Goal: Task Accomplishment & Management: Manage account settings

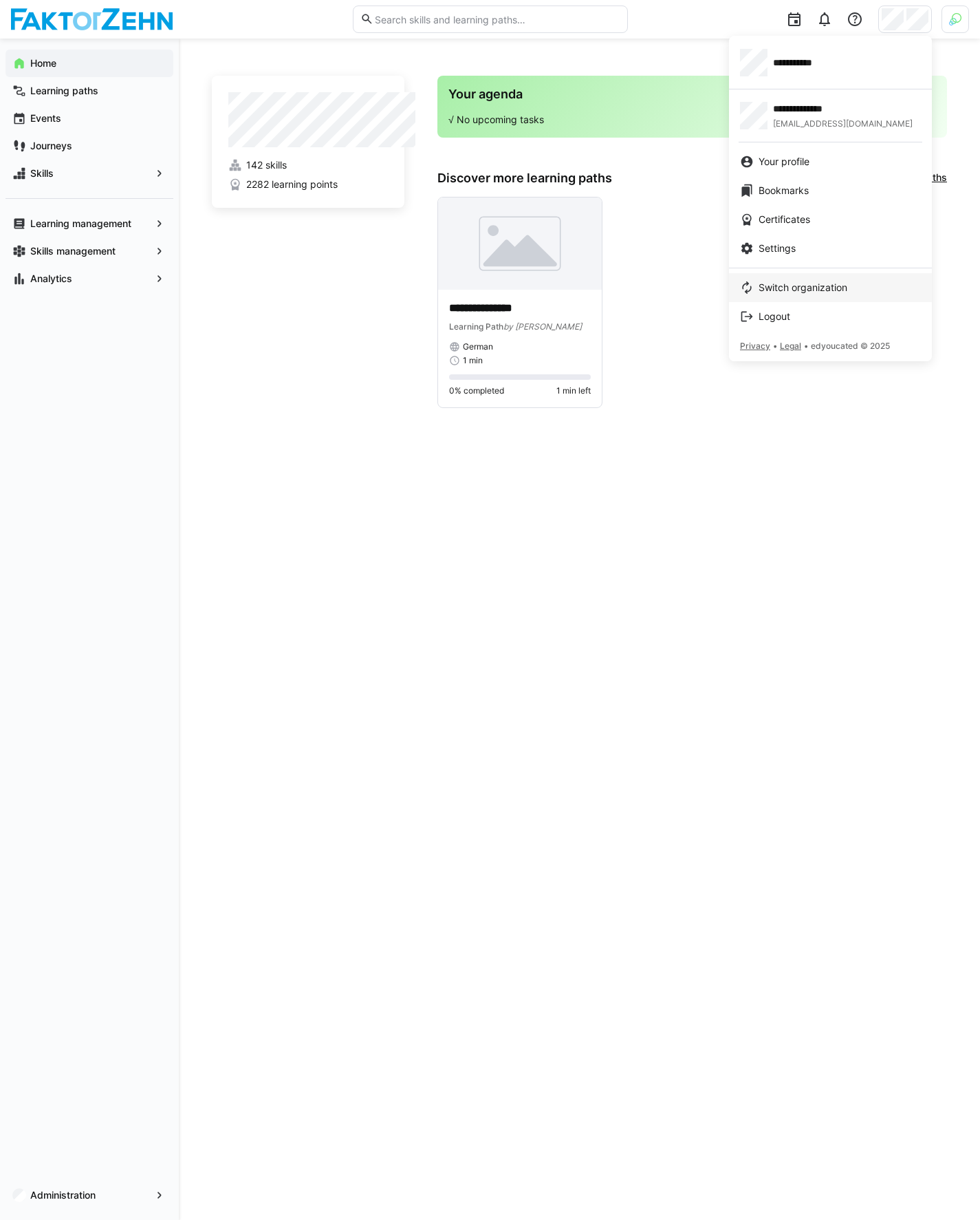
click at [795, 287] on span "Switch organization" at bounding box center [803, 287] width 89 height 14
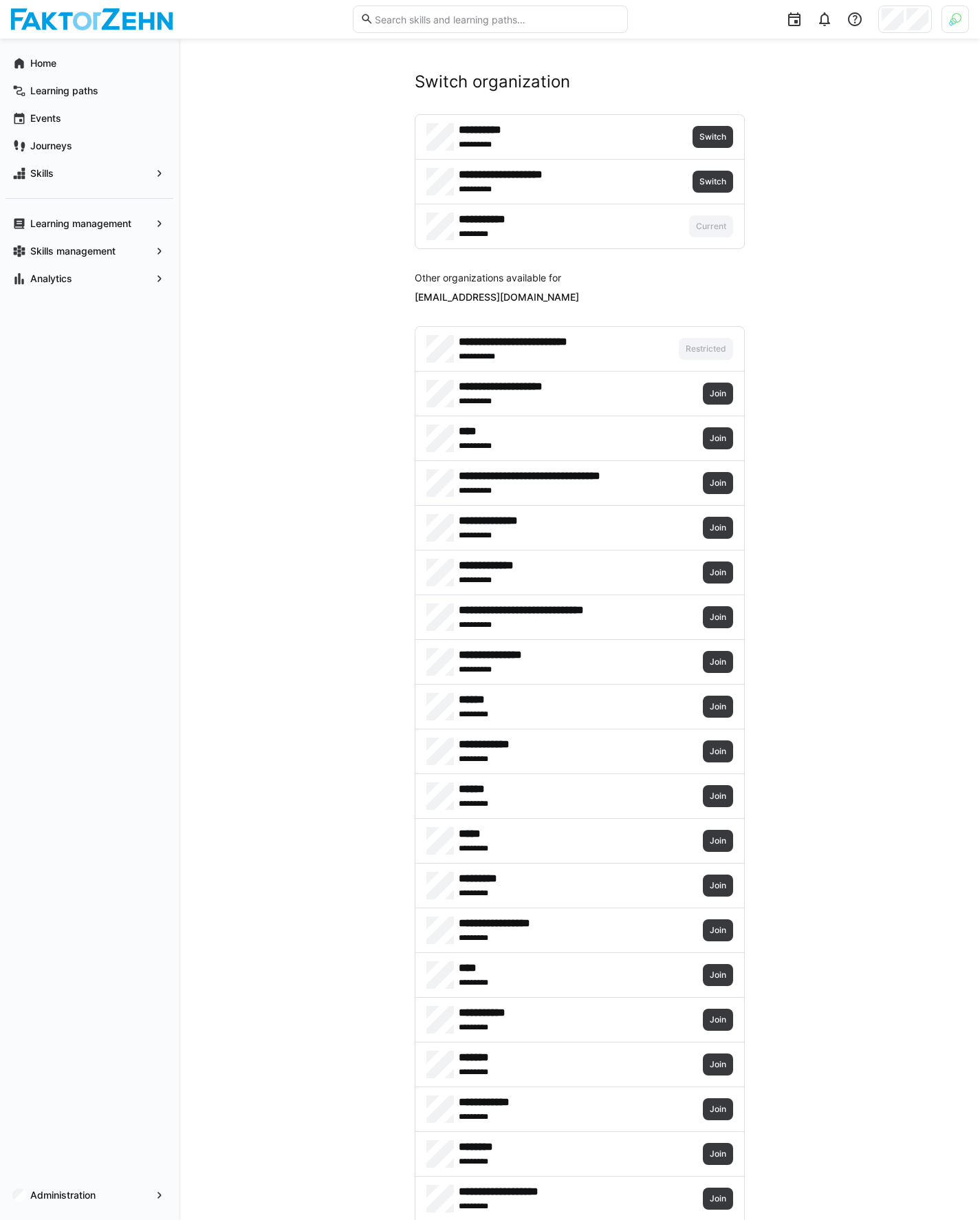
click at [957, 21] on img at bounding box center [955, 19] width 12 height 12
click at [802, 164] on span "Activate" at bounding box center [799, 162] width 35 height 11
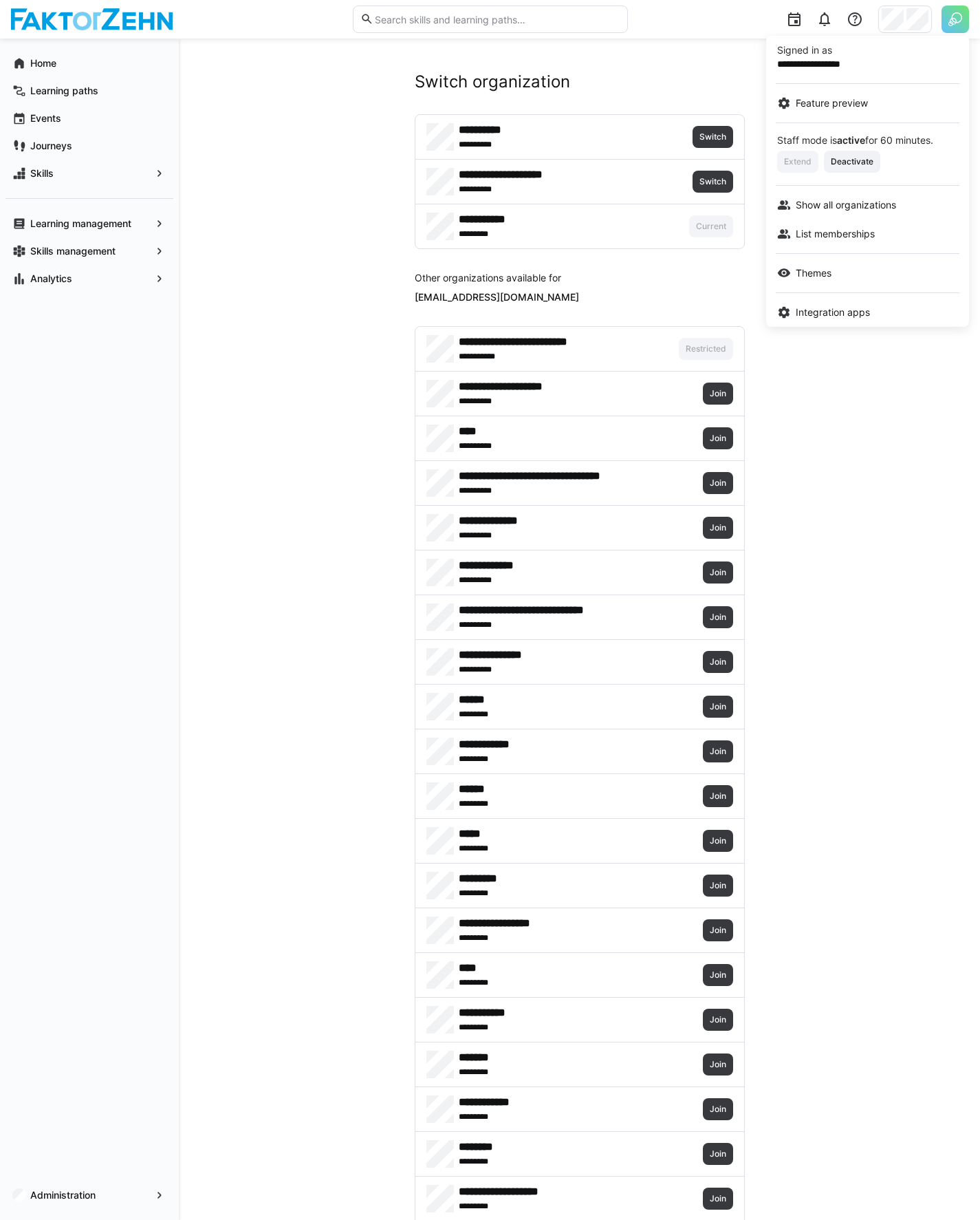
click at [921, 14] on div at bounding box center [490, 610] width 980 height 1220
click at [959, 14] on img at bounding box center [954, 19] width 27 height 27
click at [862, 209] on span "Show all organizations" at bounding box center [846, 208] width 100 height 14
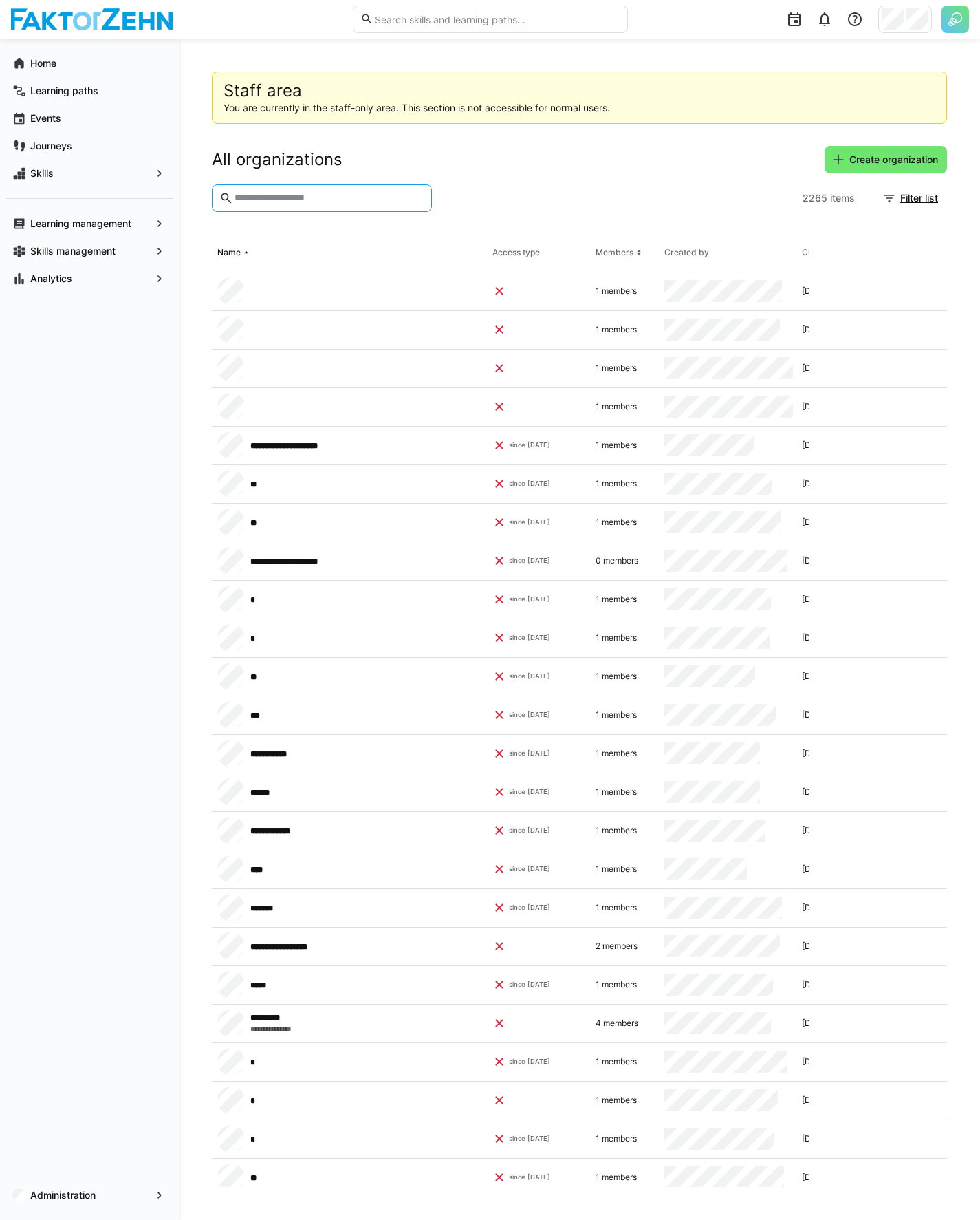
click at [363, 201] on input "text" at bounding box center [329, 198] width 191 height 12
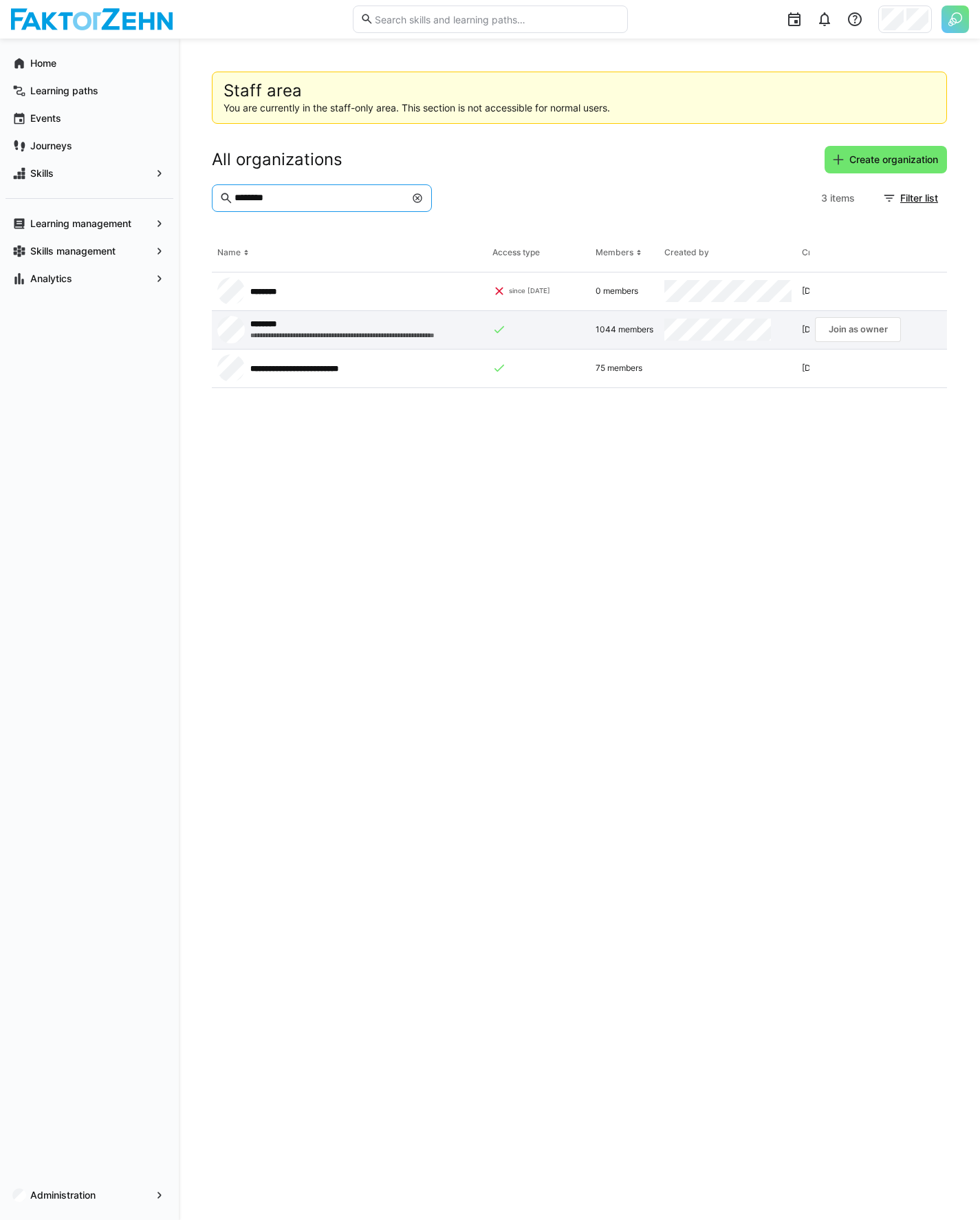
type input "********"
click at [843, 328] on app-request-click "Join as owner" at bounding box center [858, 330] width 86 height 25
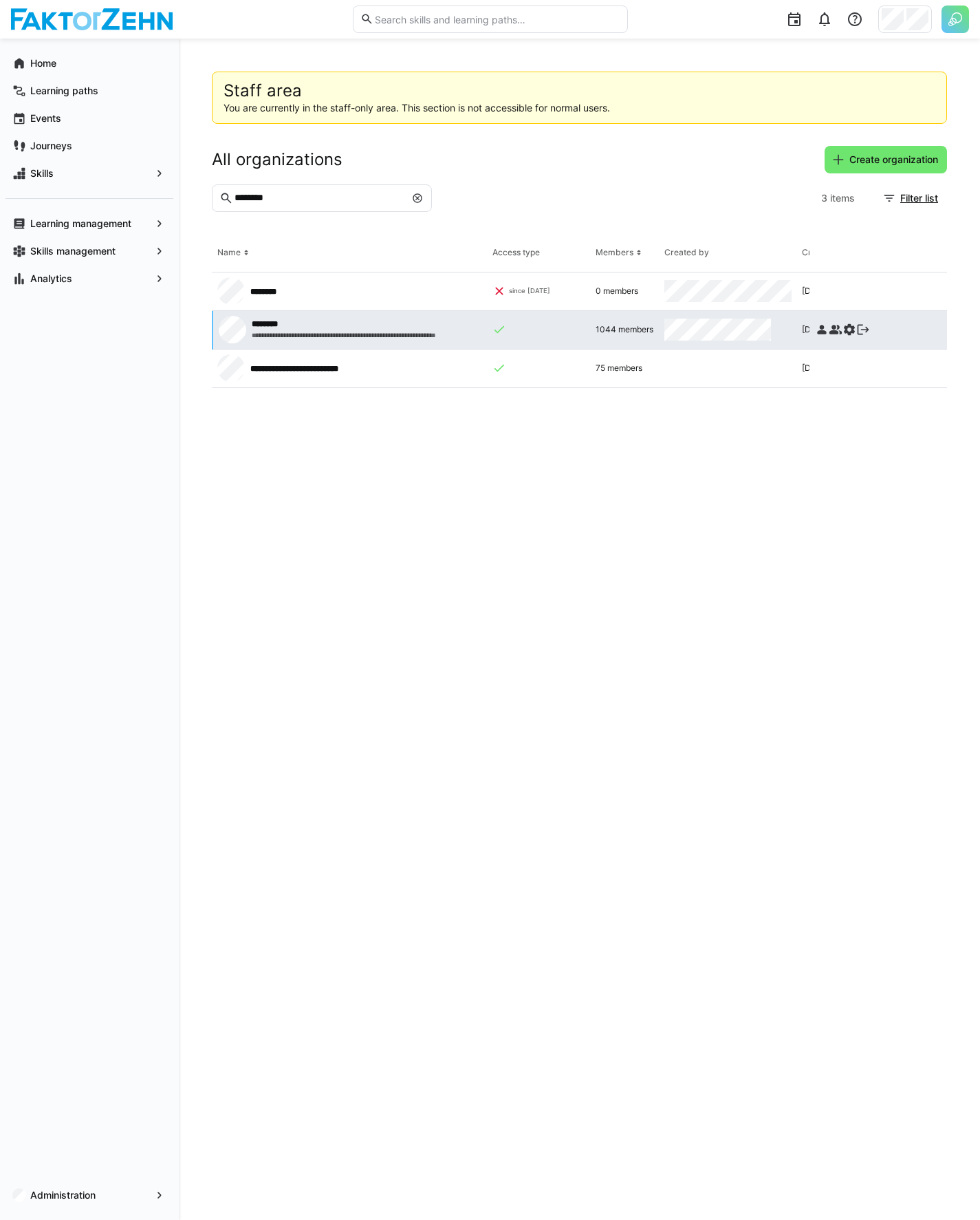
click at [851, 329] on eds-icon at bounding box center [850, 329] width 14 height 14
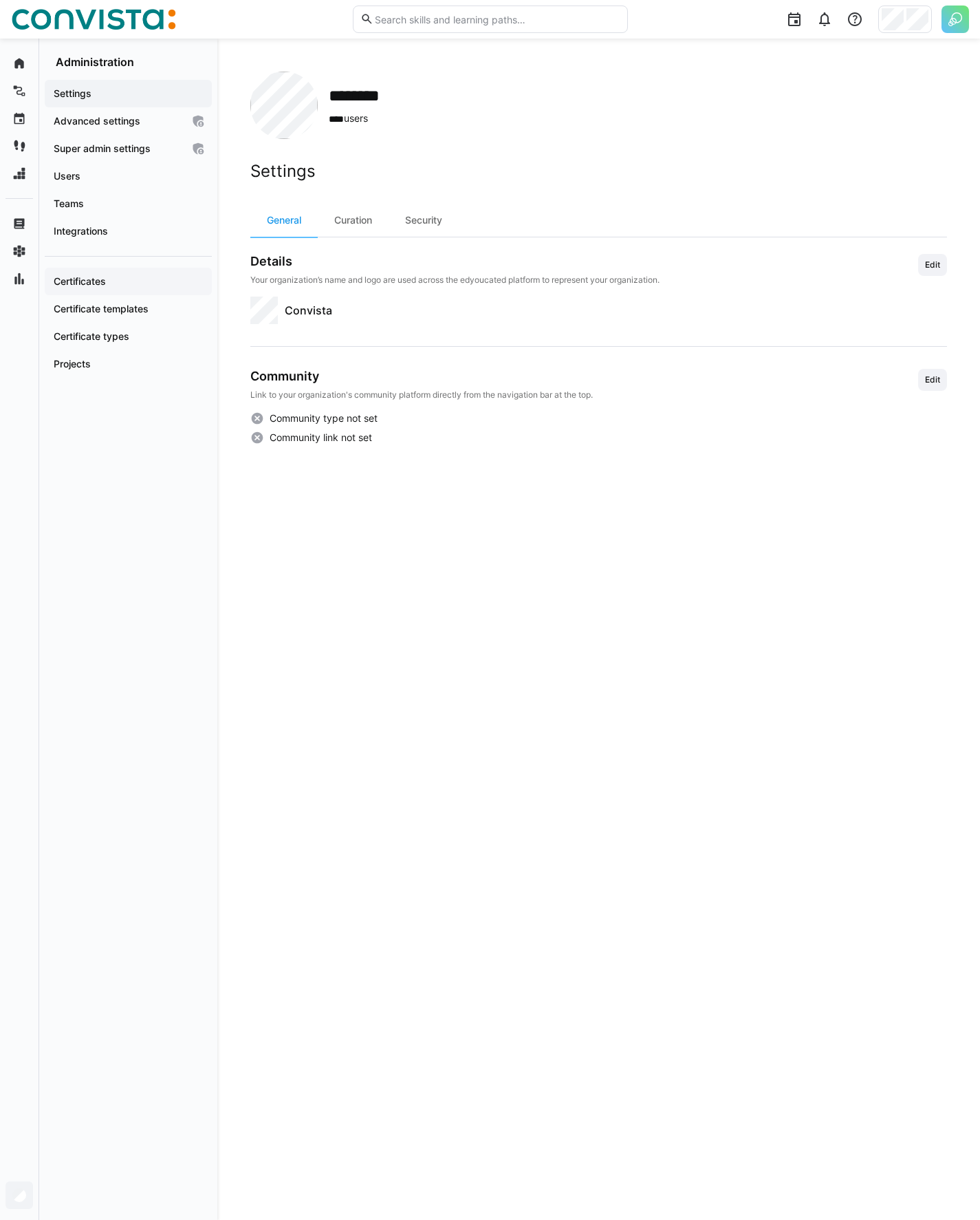
click at [138, 276] on span "Certificates" at bounding box center [129, 281] width 153 height 14
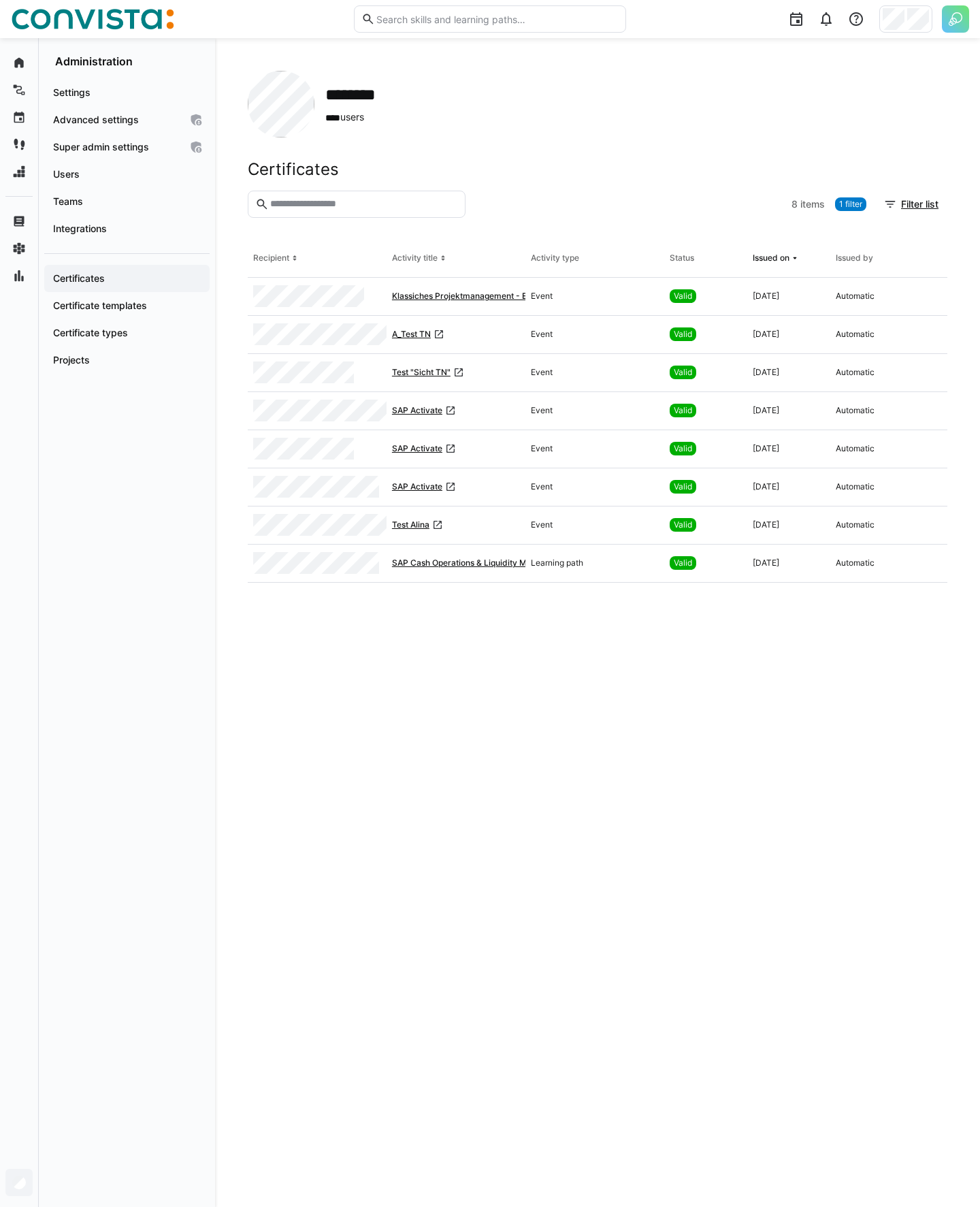
click at [442, 1157] on eds-table "Recipient Activity title Activity type Status Issued on Issued by Klassiches Pr…" at bounding box center [598, 706] width 699 height 934
click at [344, 50] on div "******** **** users Certificates 8 items 1 filter Filter list Recipient Activit…" at bounding box center [598, 623] width 765 height 1169
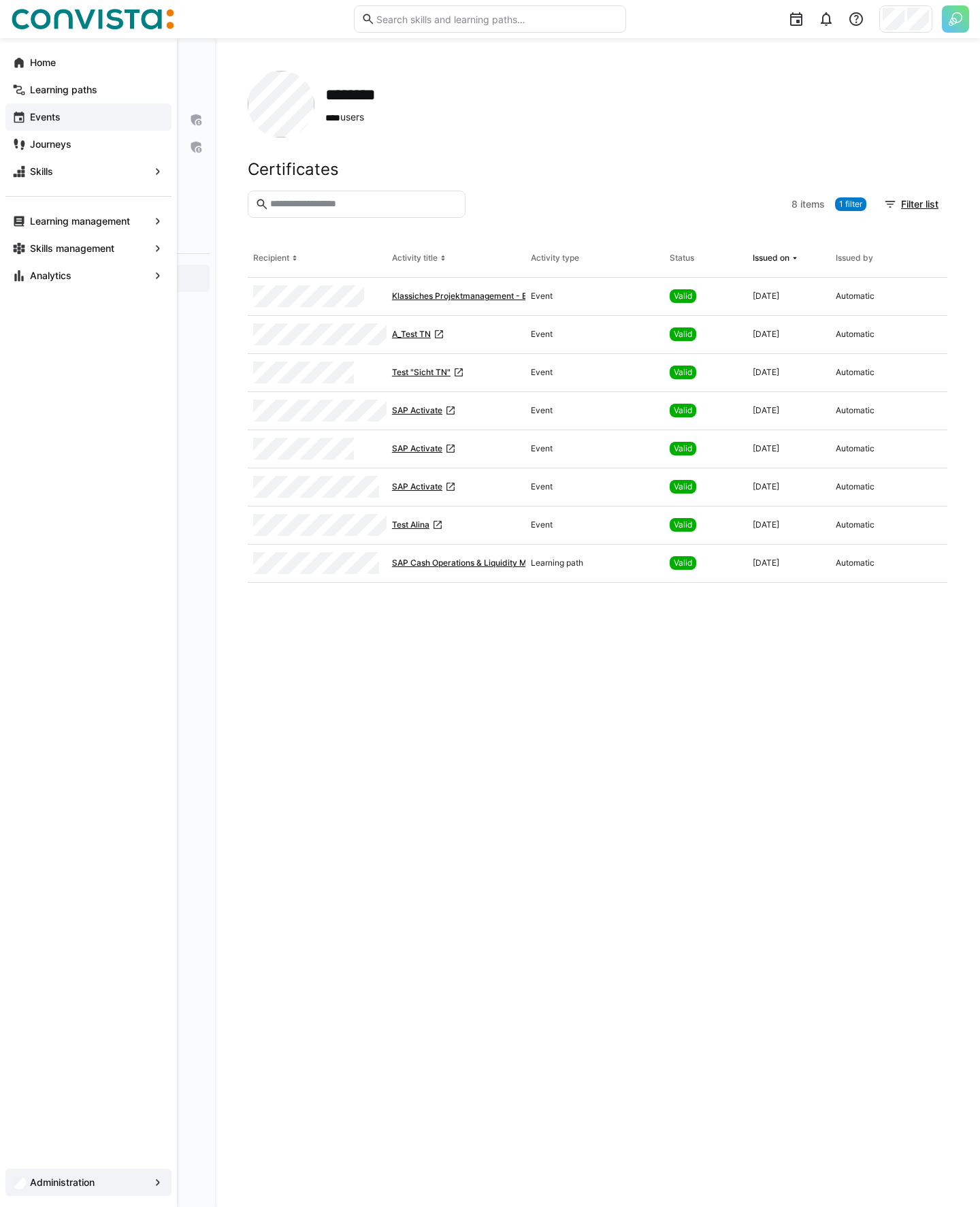
click at [100, 121] on span "Events" at bounding box center [96, 117] width 137 height 14
